Goal: Task Accomplishment & Management: Use online tool/utility

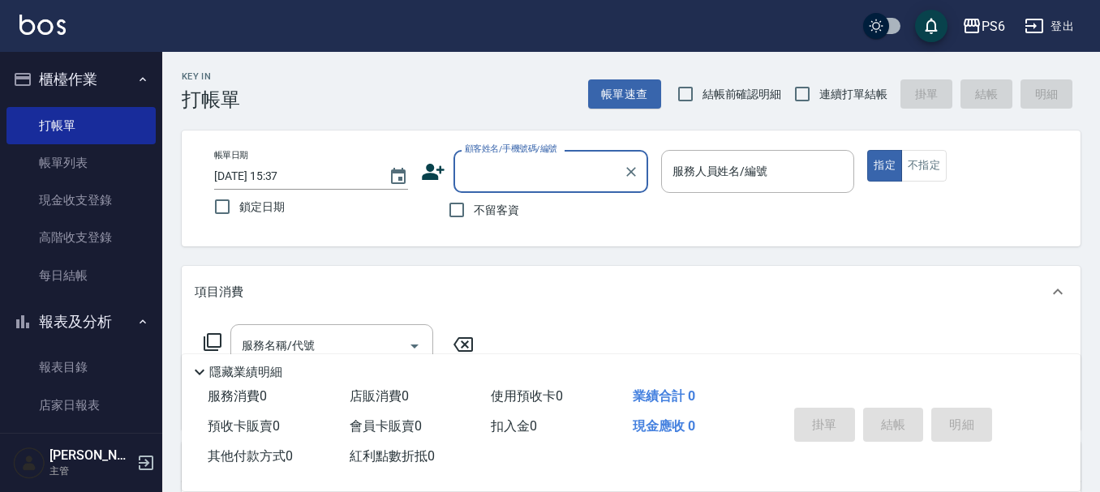
drag, startPoint x: 0, startPoint y: 0, endPoint x: 574, endPoint y: 206, distance: 610.2
click at [489, 206] on span "不留客資" at bounding box center [496, 210] width 45 height 17
click at [474, 206] on input "不留客資" at bounding box center [457, 210] width 34 height 34
checkbox input "true"
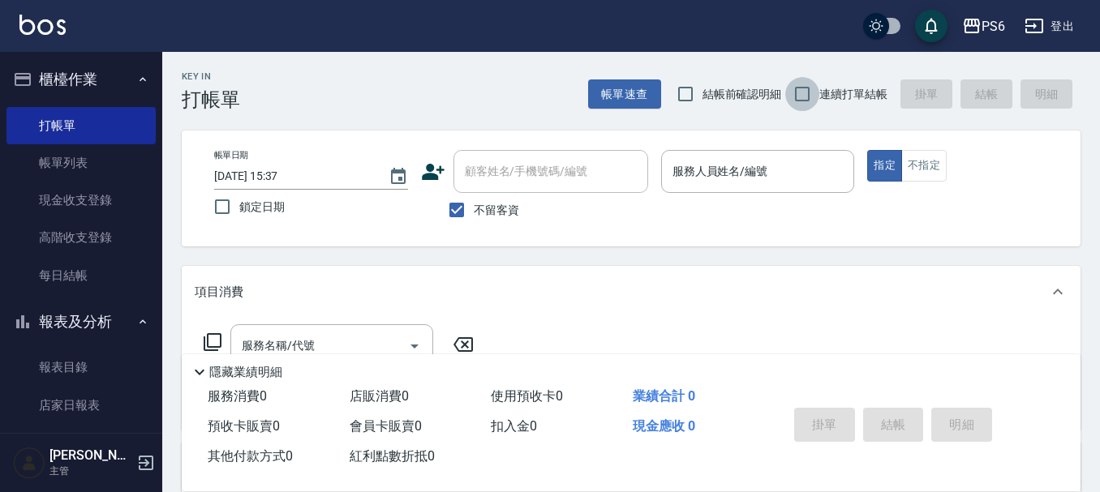
click at [816, 89] on input "連續打單結帳" at bounding box center [802, 94] width 34 height 34
checkbox input "true"
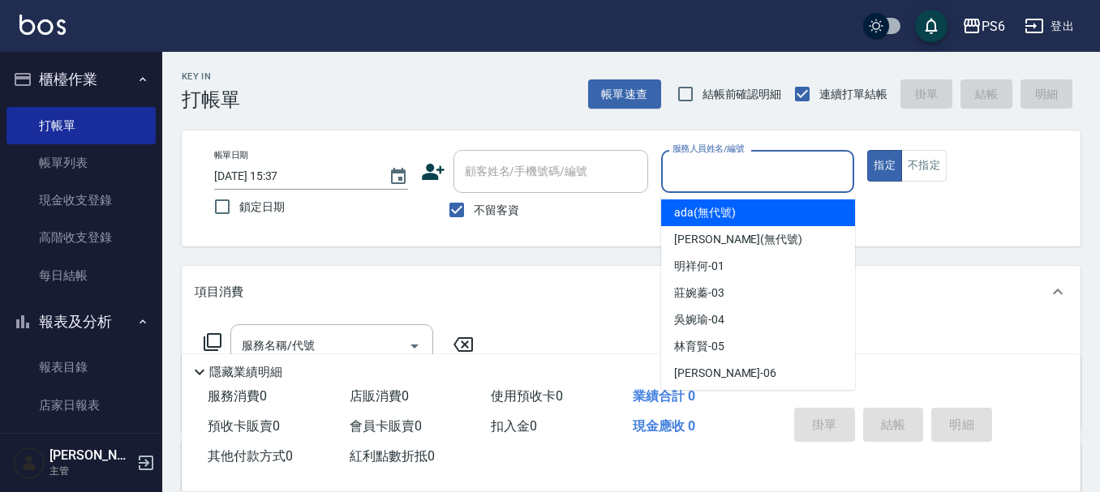
click at [741, 169] on input "服務人員姓名/編號" at bounding box center [757, 171] width 179 height 28
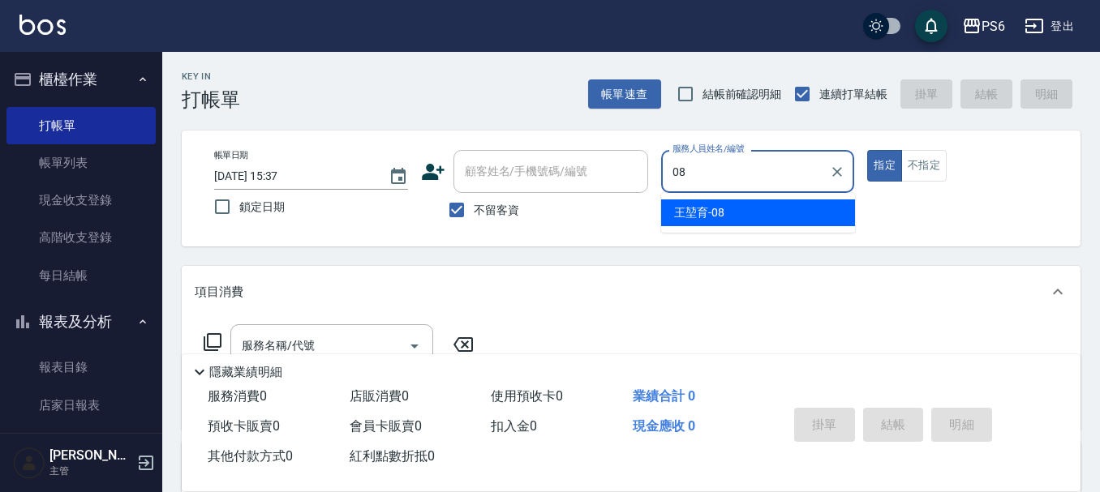
type input "[PERSON_NAME]-08"
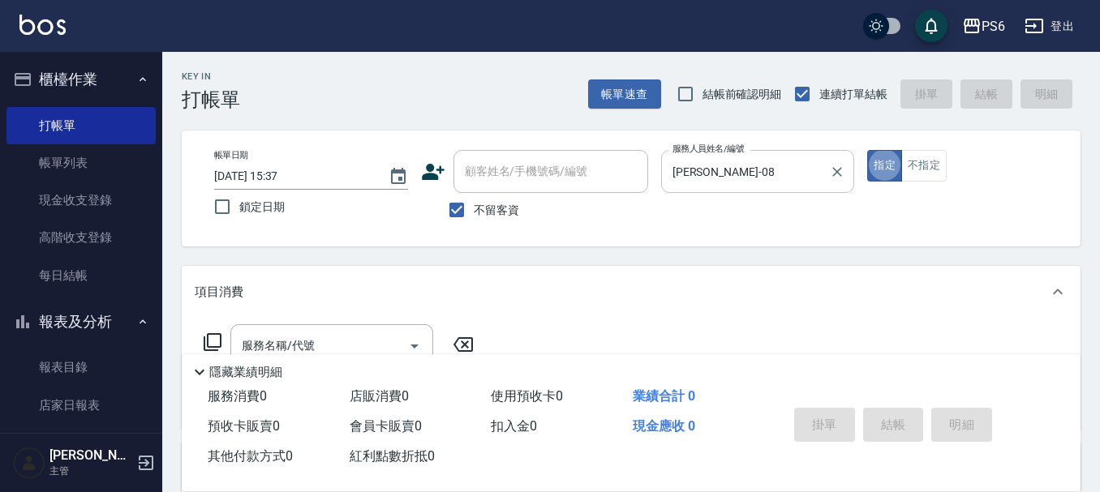
type button "true"
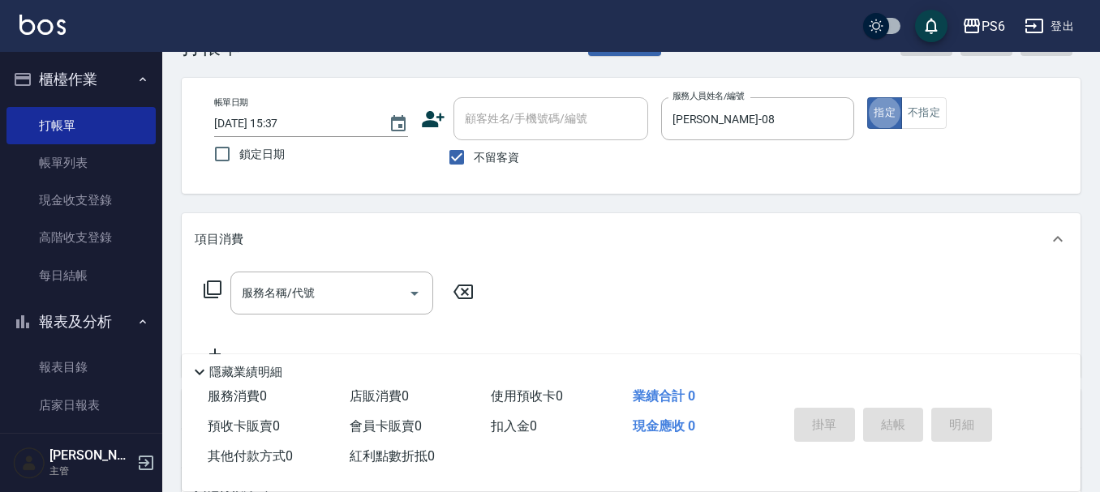
scroll to position [81, 0]
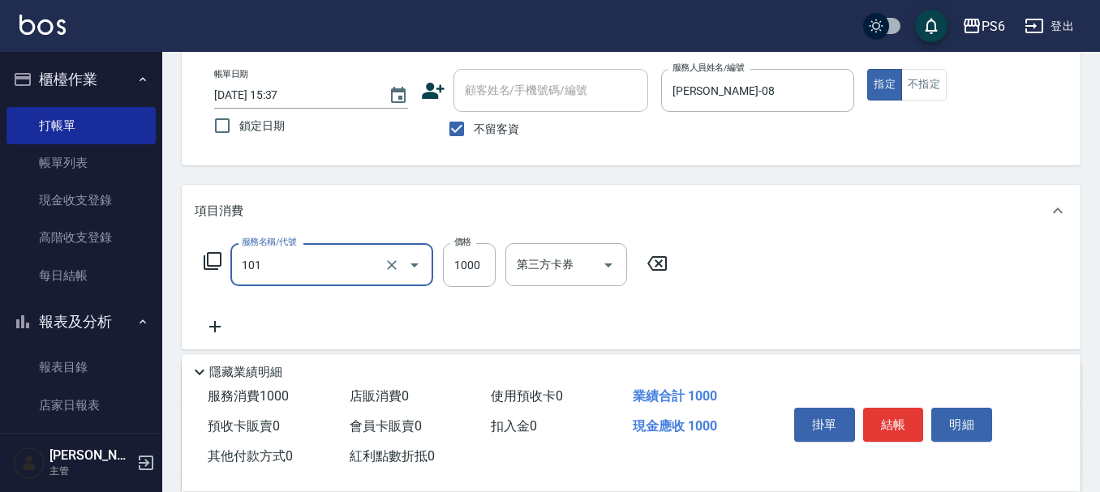
type input "頭皮基礎養護(101)"
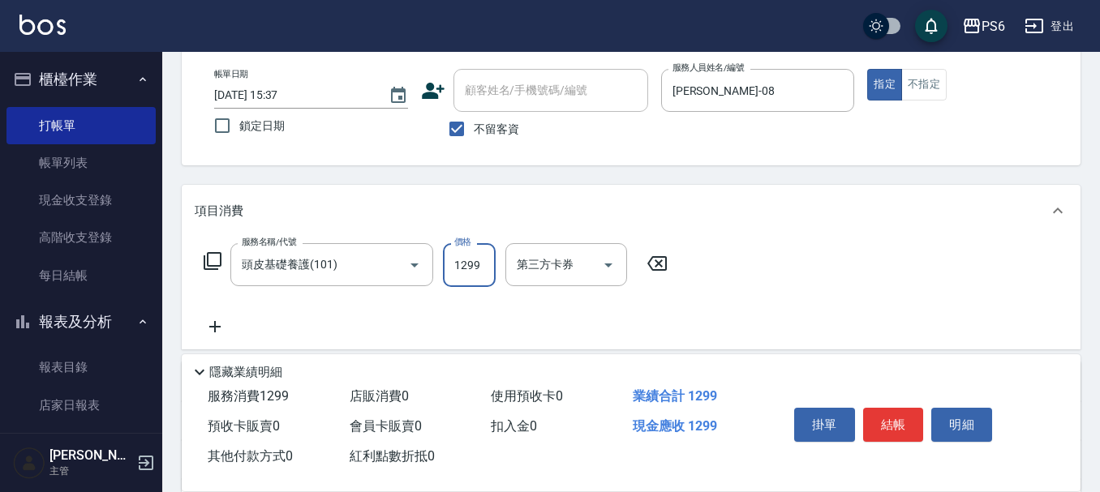
type input "1299"
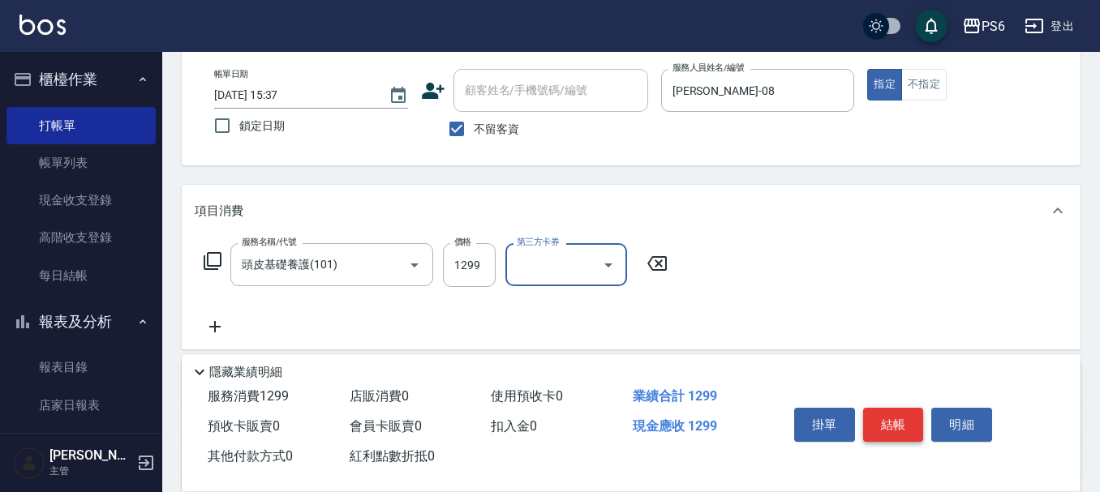
click at [900, 430] on button "結帳" at bounding box center [893, 425] width 61 height 34
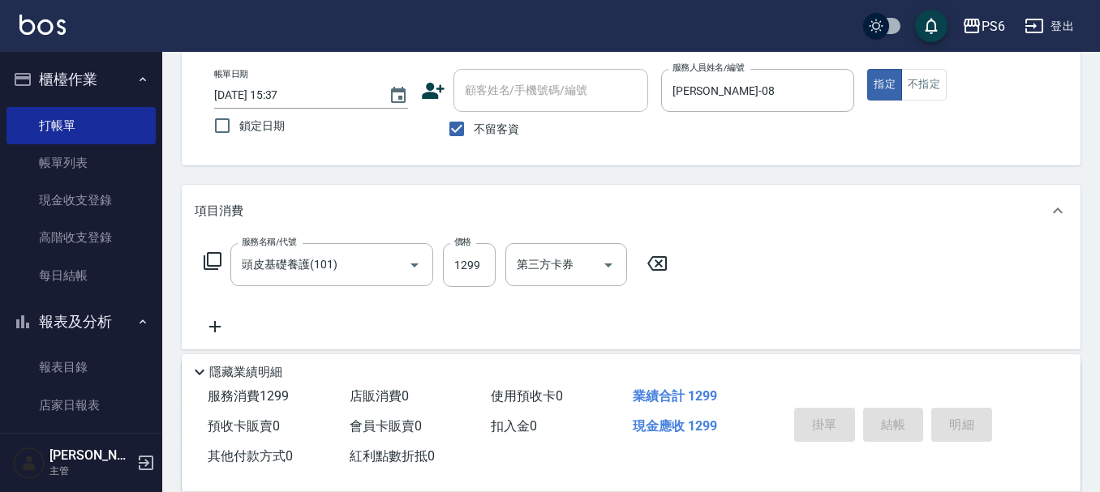
type input "[DATE] 18:50"
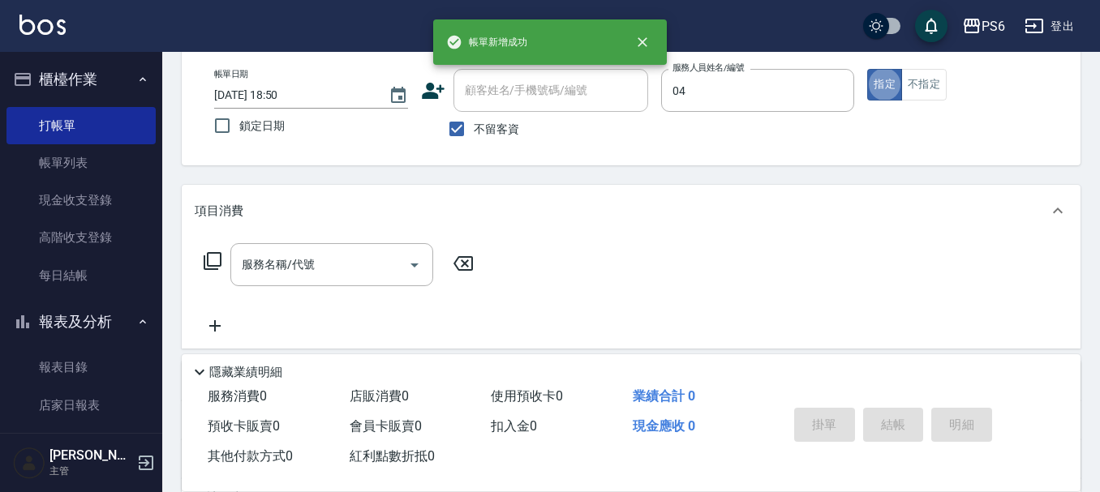
type input "[PERSON_NAME]-04"
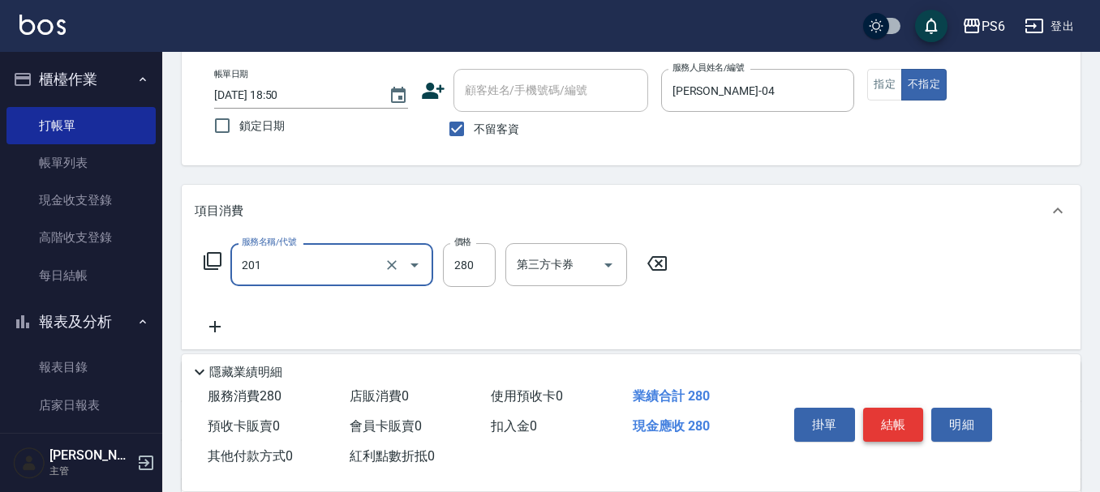
type input "一般洗髮(201)"
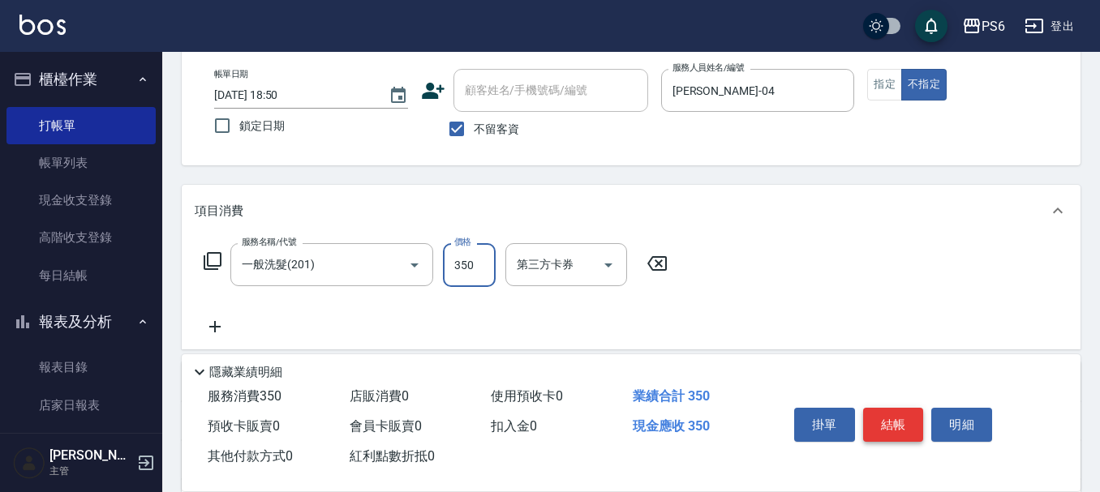
type input "350"
click at [900, 430] on button "結帳" at bounding box center [893, 425] width 61 height 34
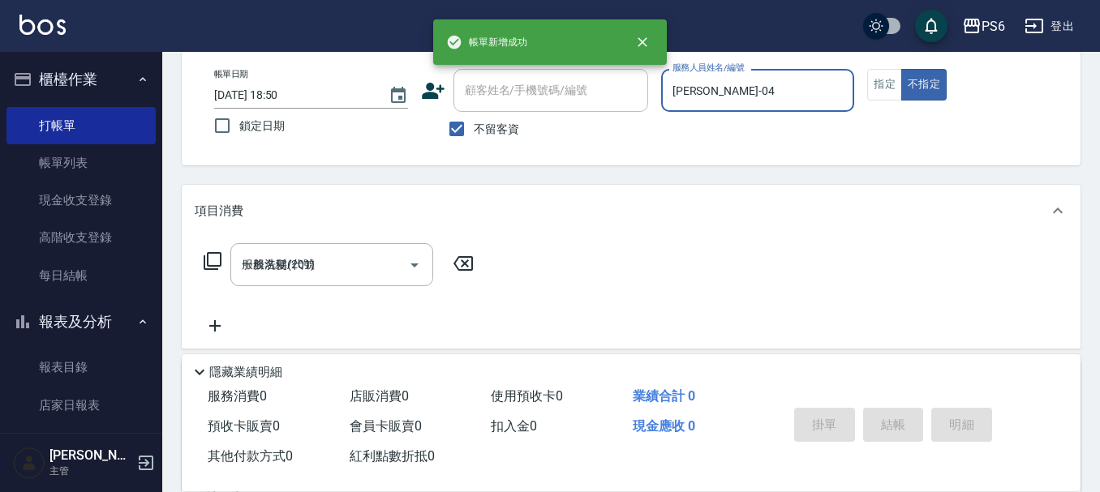
type input "[DATE] 18:51"
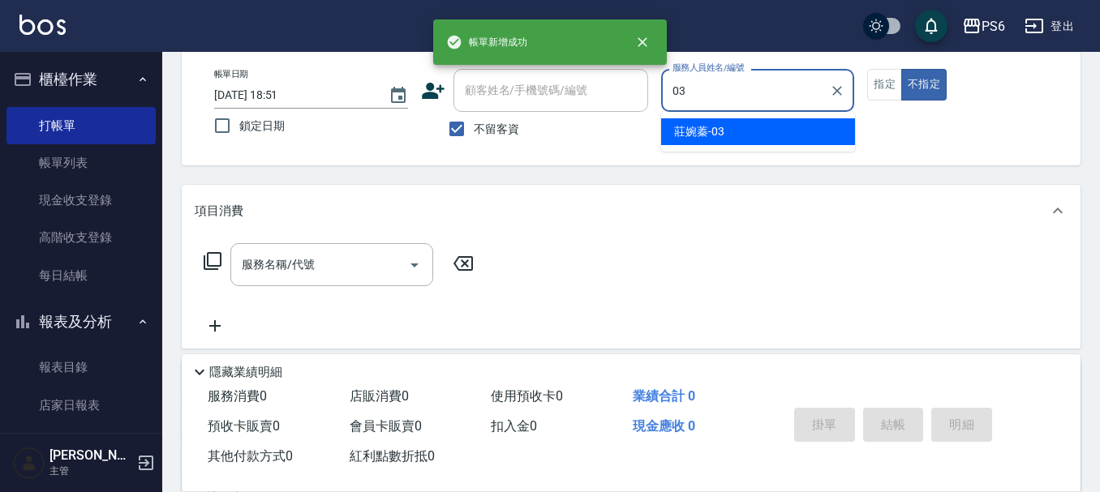
type input "[PERSON_NAME]-03"
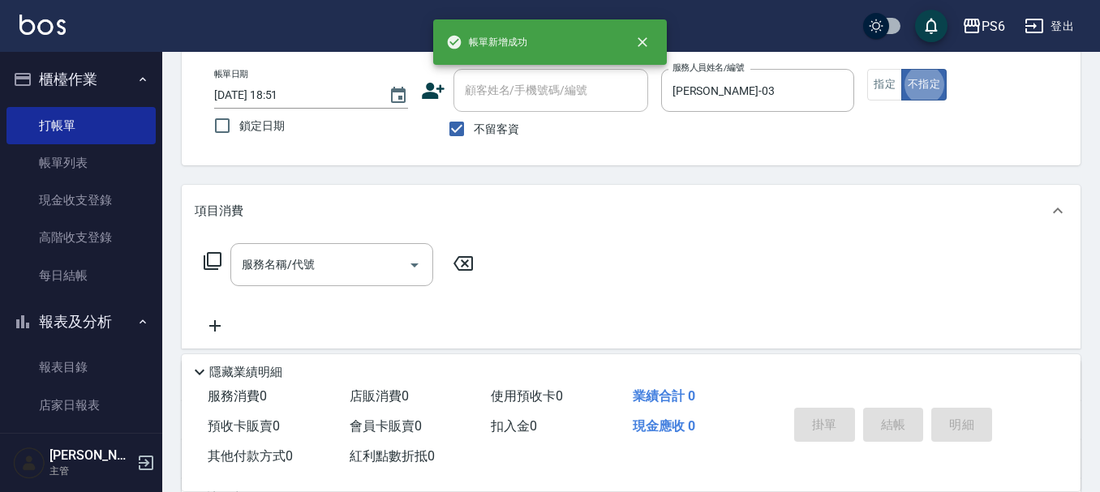
type button "false"
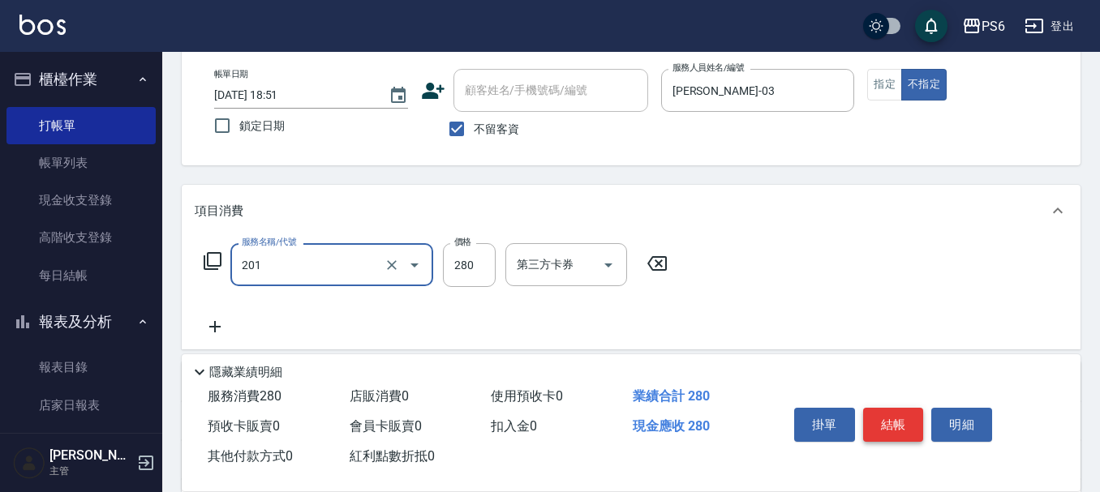
type input "一般洗髮(201)"
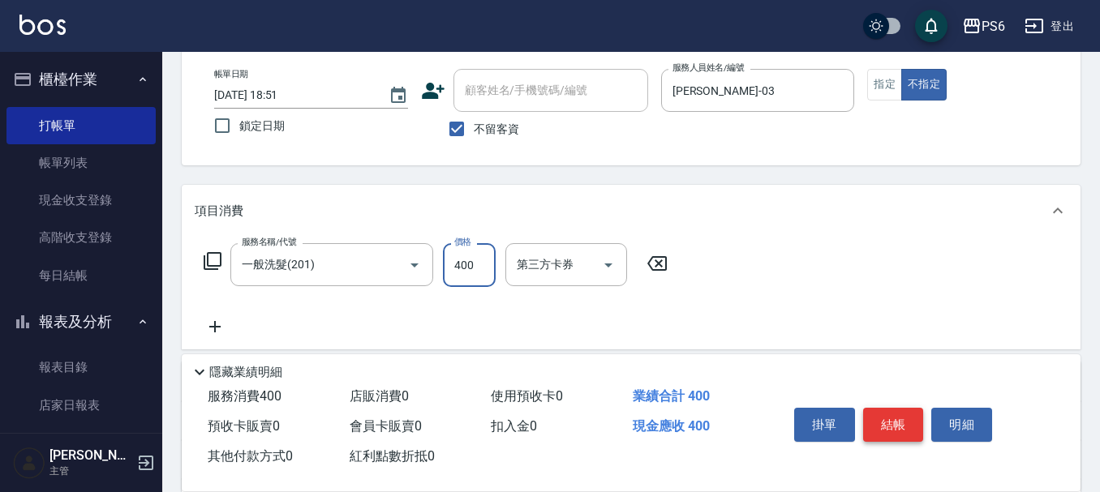
type input "400"
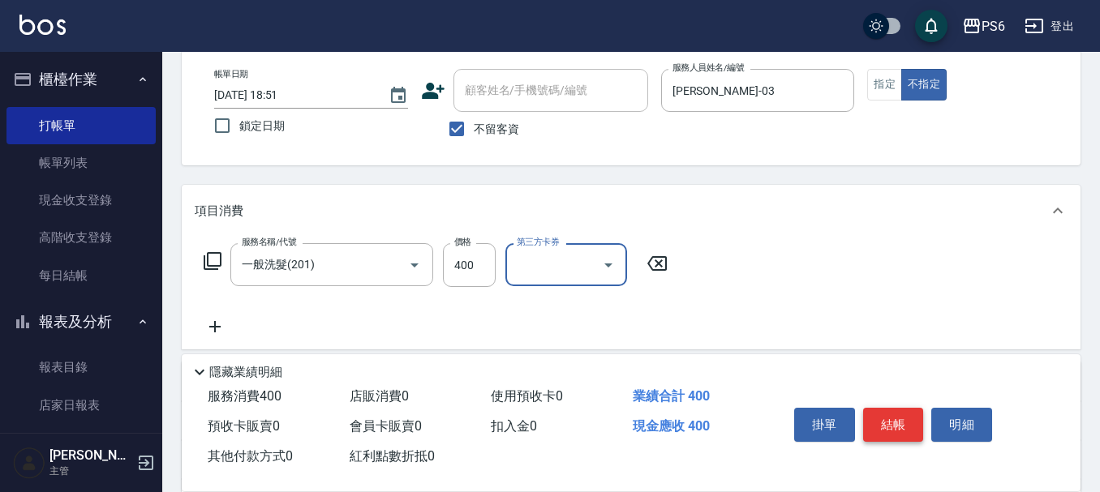
click at [900, 430] on button "結帳" at bounding box center [893, 425] width 61 height 34
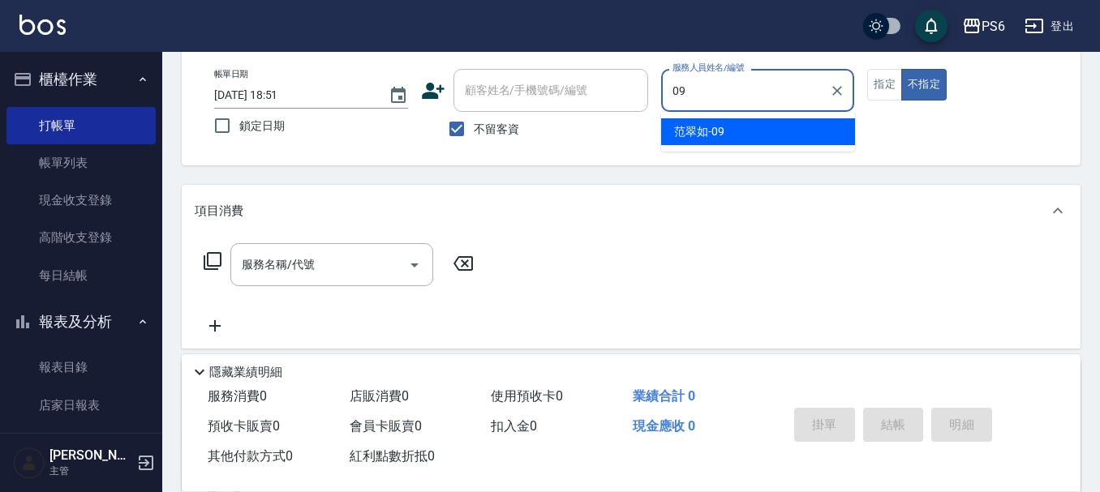
type input "[PERSON_NAME]-09"
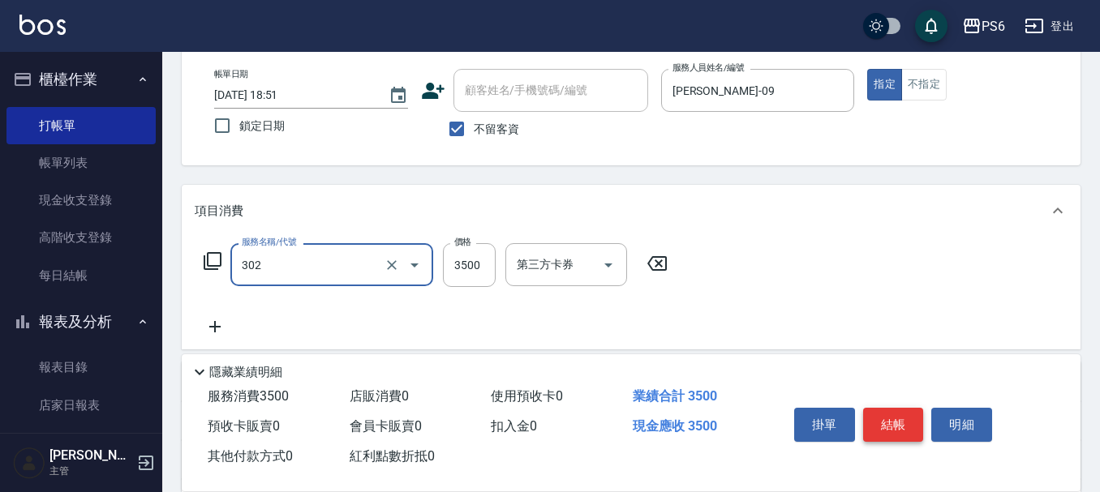
type input "造型冷燙(302)"
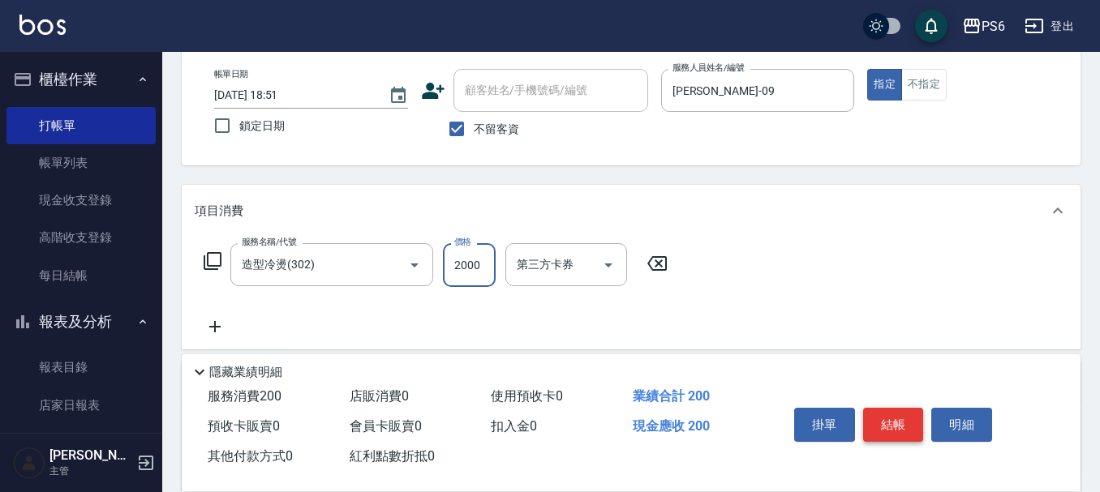
type input "2000"
click at [900, 430] on button "結帳" at bounding box center [893, 425] width 61 height 34
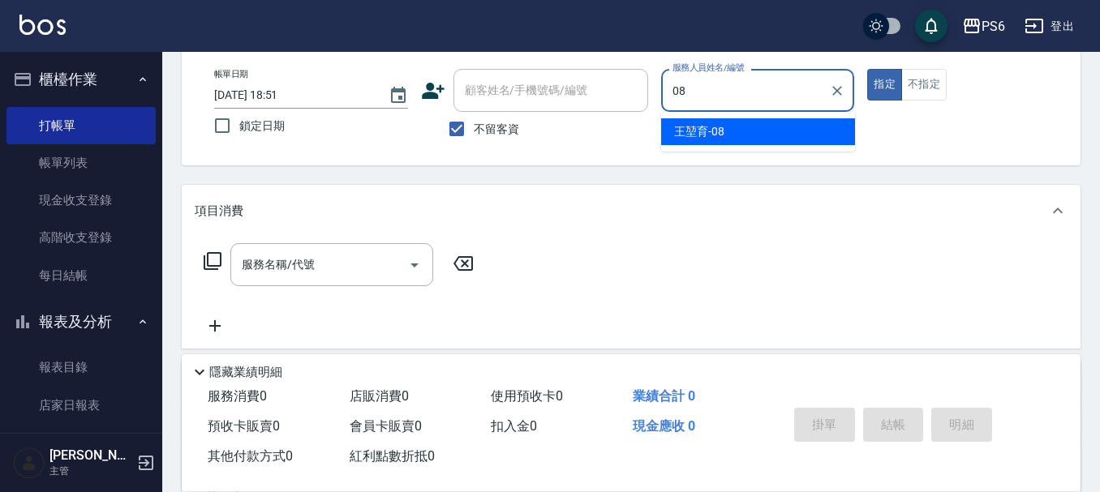
type input "[PERSON_NAME]-08"
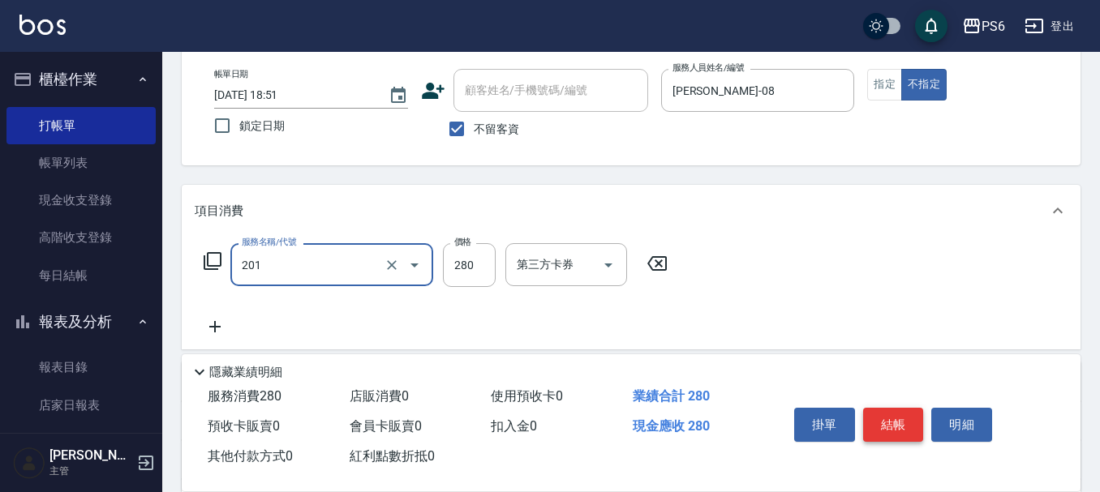
type input "一般洗髮(201)"
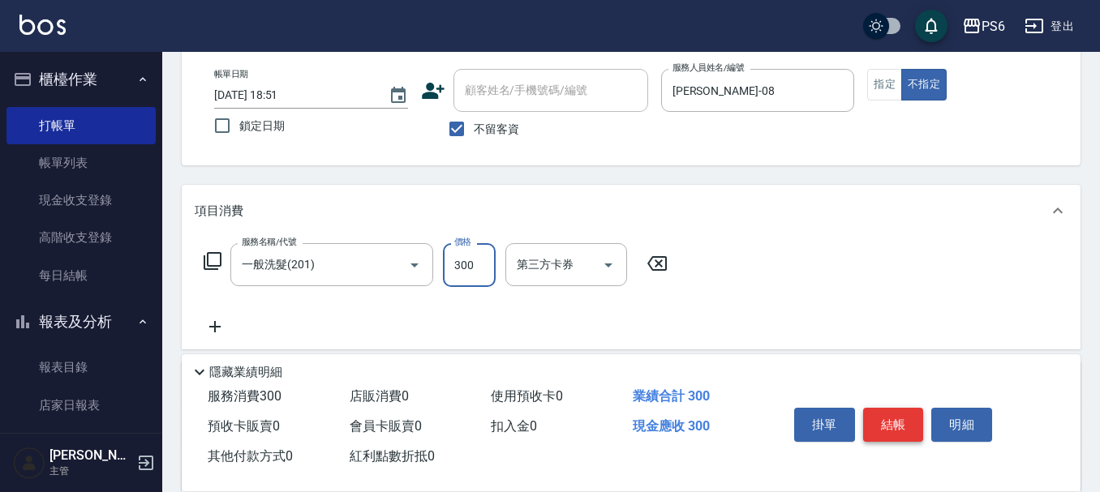
type input "300"
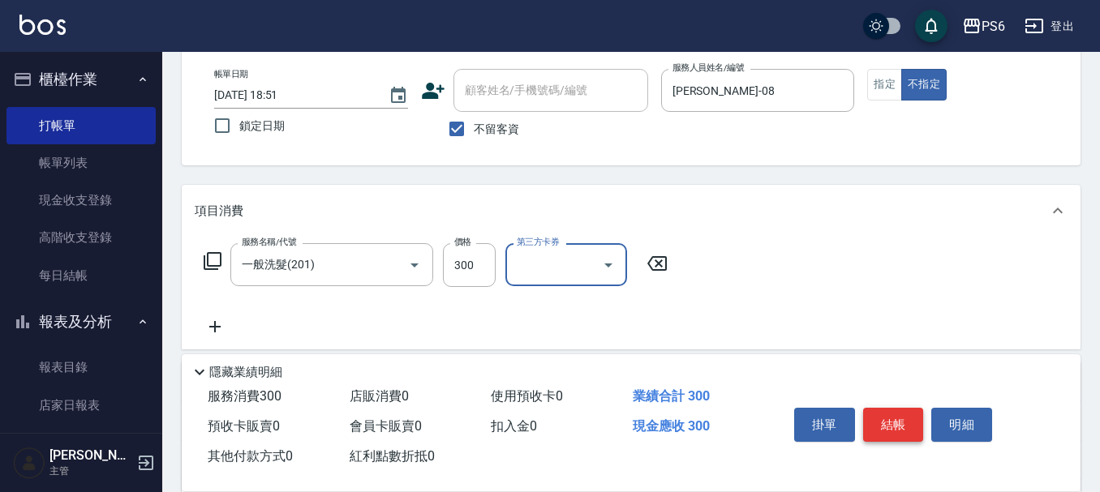
click at [900, 430] on button "結帳" at bounding box center [893, 425] width 61 height 34
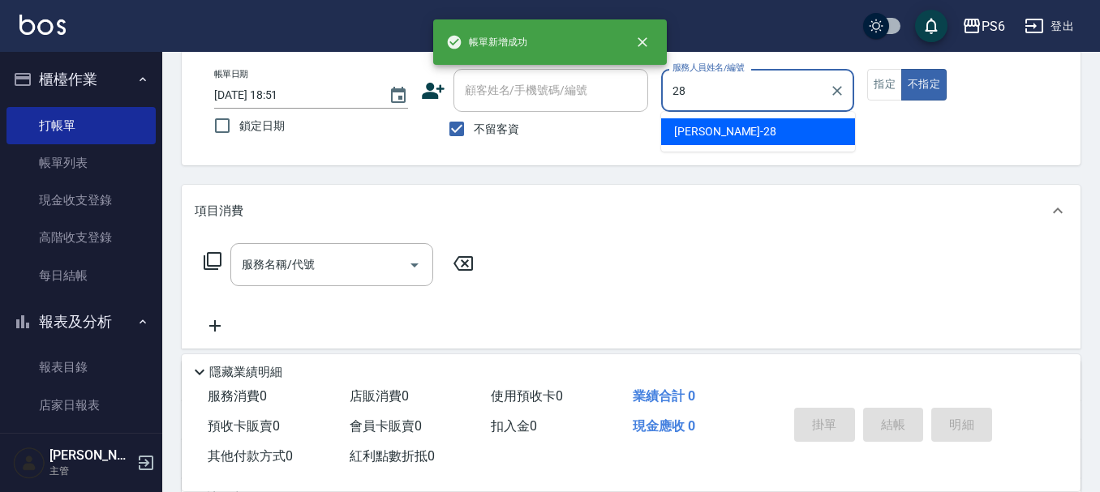
type input "[PERSON_NAME]-28"
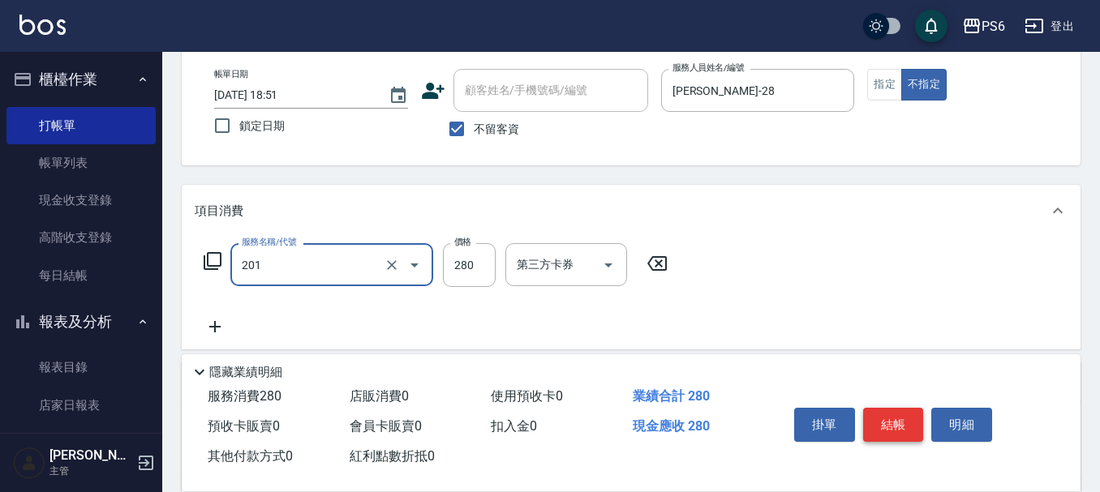
type input "一般洗髮(201)"
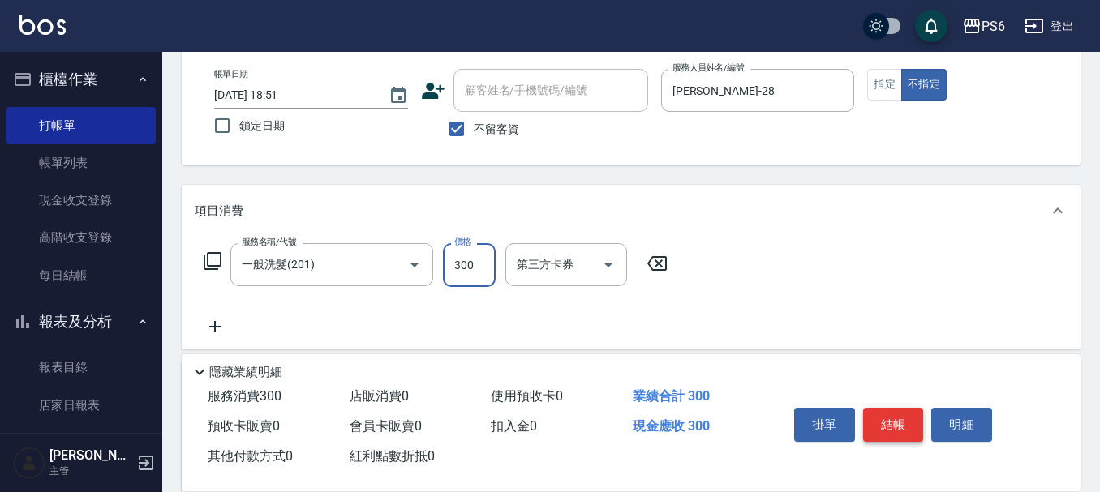
type input "300"
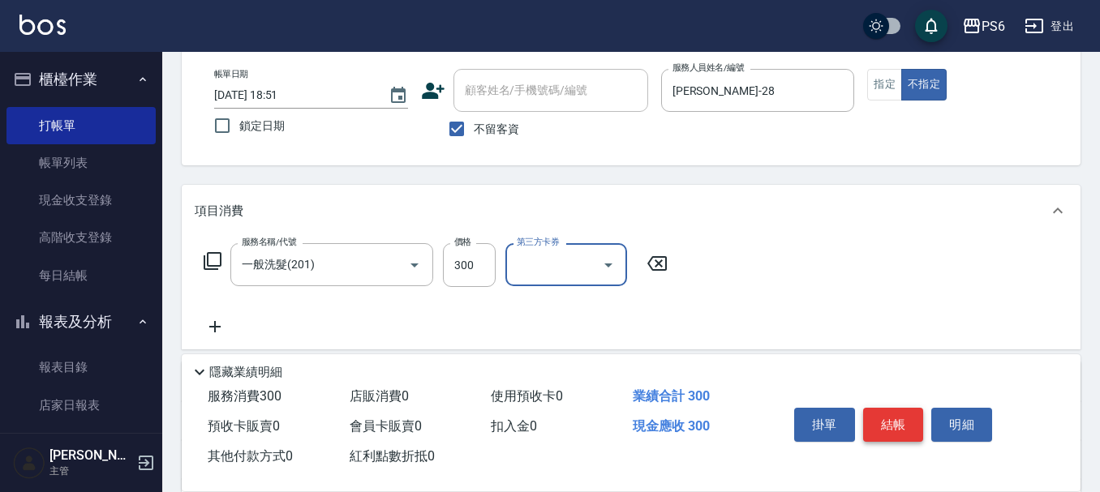
click at [900, 430] on button "結帳" at bounding box center [893, 425] width 61 height 34
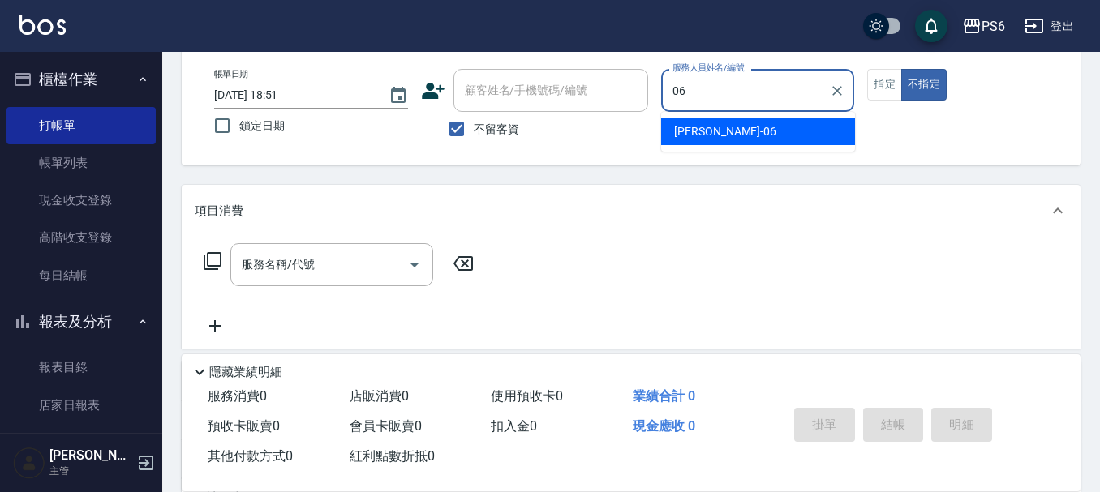
type input "[PERSON_NAME]06"
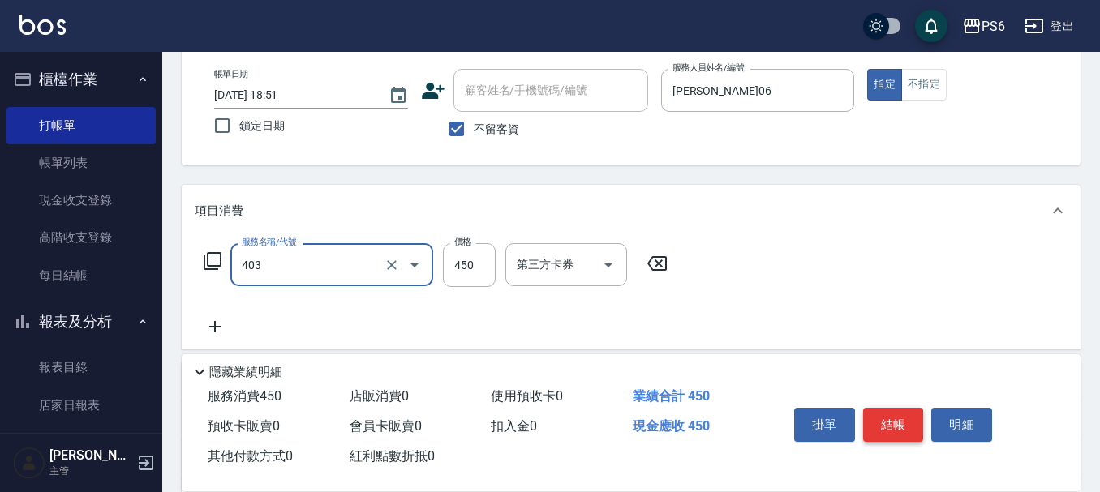
type input "A級剪髮(403)"
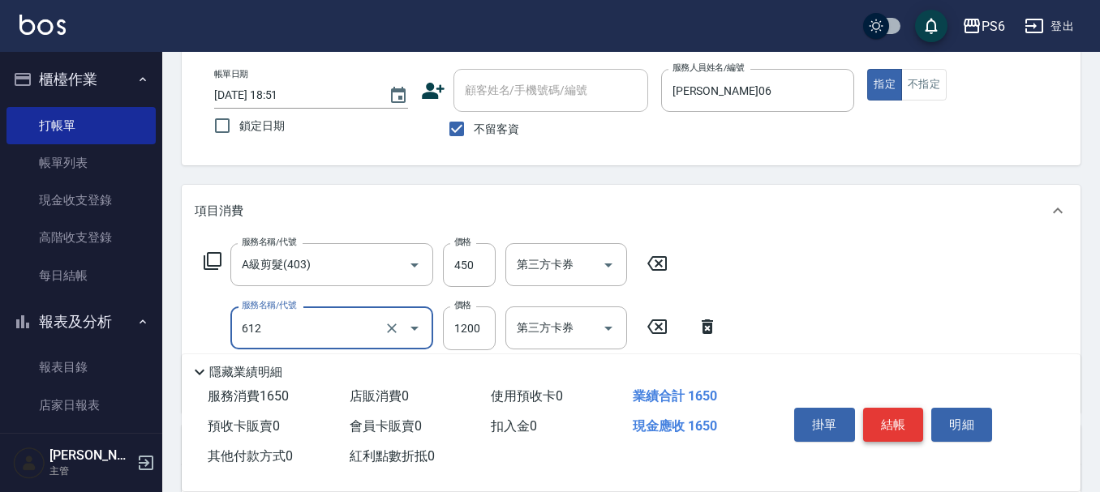
type input "二劑式護髮(M)(612)"
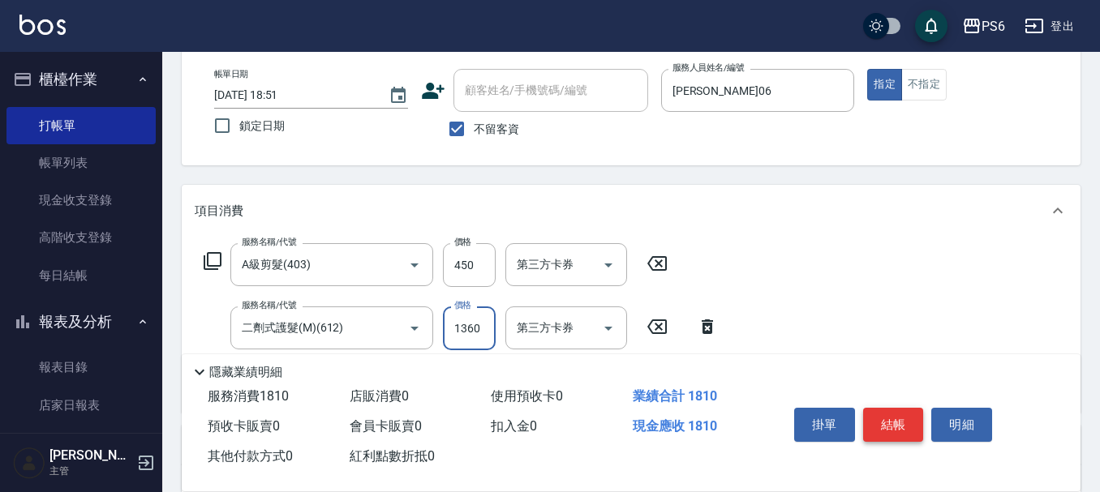
type input "1360"
click at [900, 430] on button "結帳" at bounding box center [893, 425] width 61 height 34
type input "[DATE] 18:52"
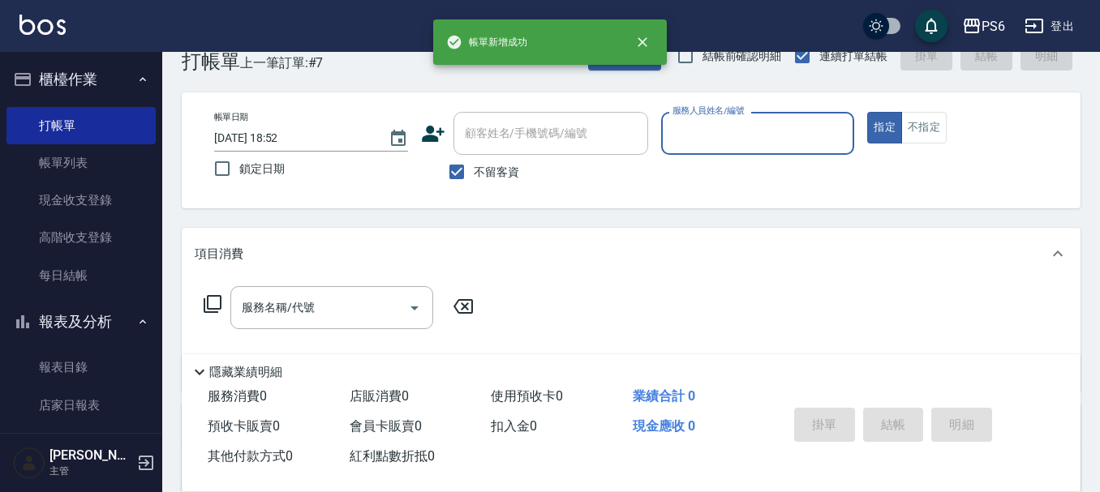
scroll to position [0, 0]
